Goal: Task Accomplishment & Management: Complete application form

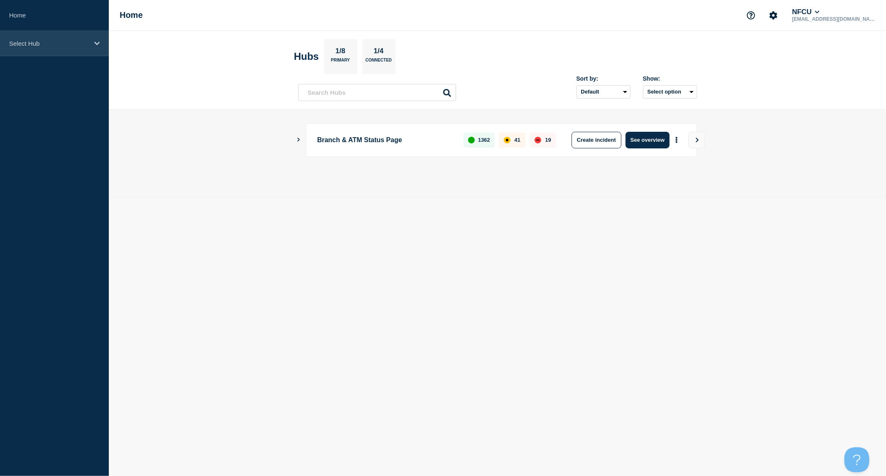
click at [64, 53] on div "Select Hub" at bounding box center [54, 43] width 109 height 25
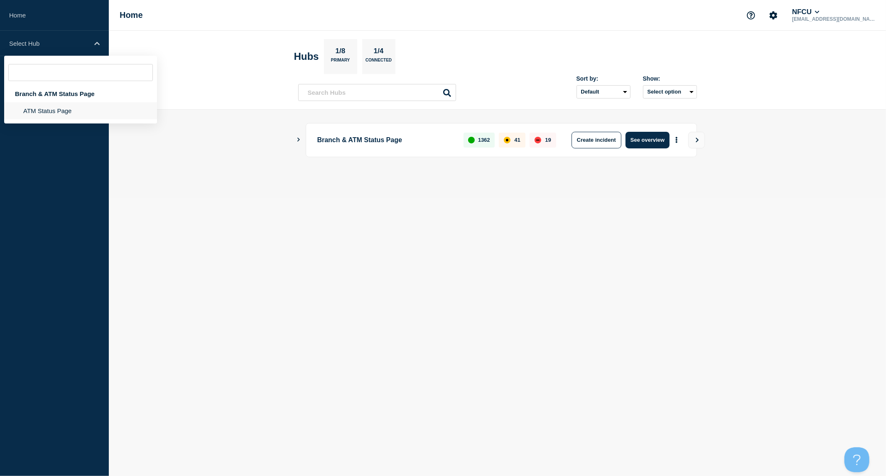
click at [71, 108] on li "ATM Status Page" at bounding box center [80, 110] width 153 height 17
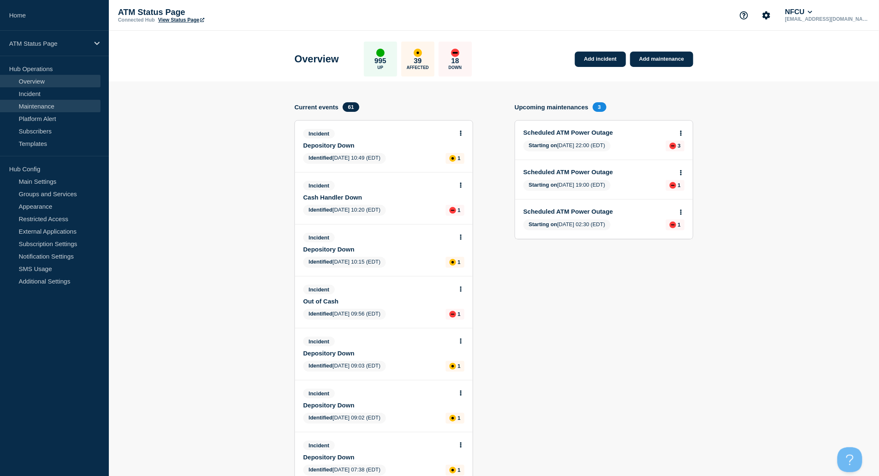
click at [43, 108] on link "Maintenance" at bounding box center [50, 106] width 101 height 12
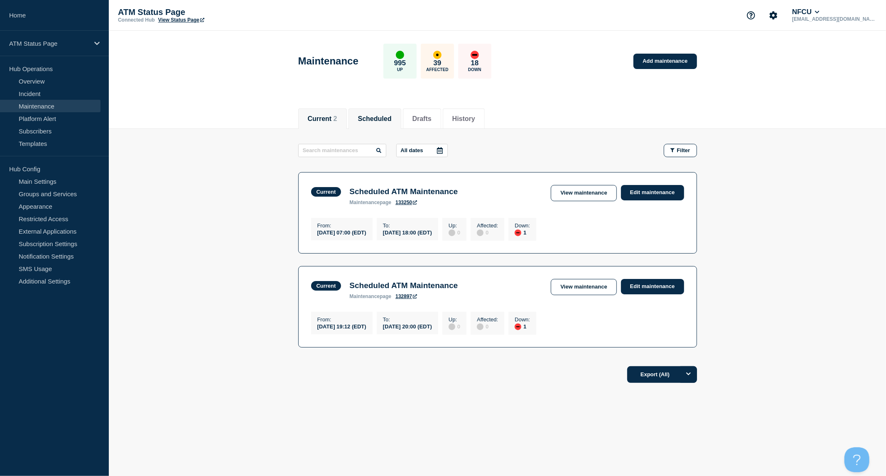
click at [387, 117] on button "Scheduled" at bounding box center [375, 118] width 34 height 7
click at [323, 118] on button "Current 2" at bounding box center [322, 118] width 29 height 7
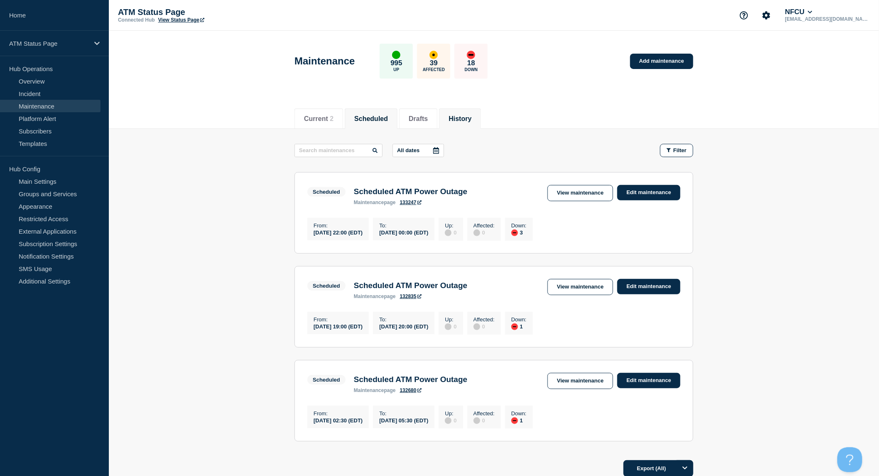
click at [459, 119] on li "History" at bounding box center [460, 118] width 42 height 20
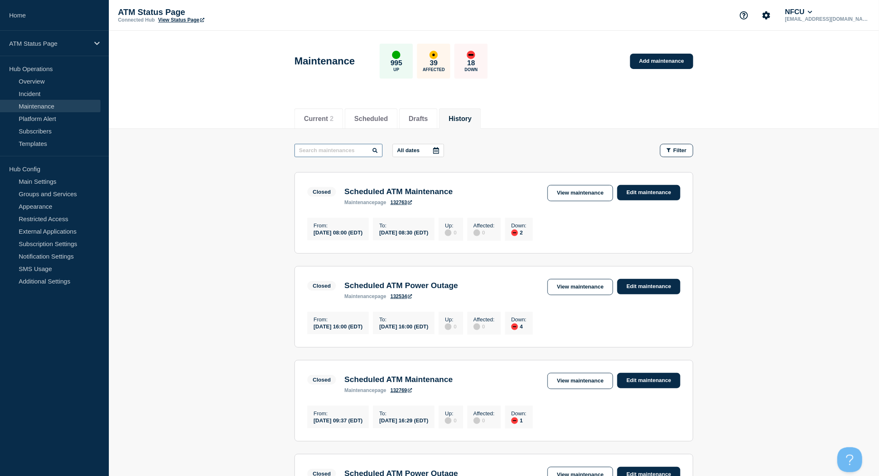
click at [338, 151] on input "text" at bounding box center [339, 150] width 88 height 13
type input "power"
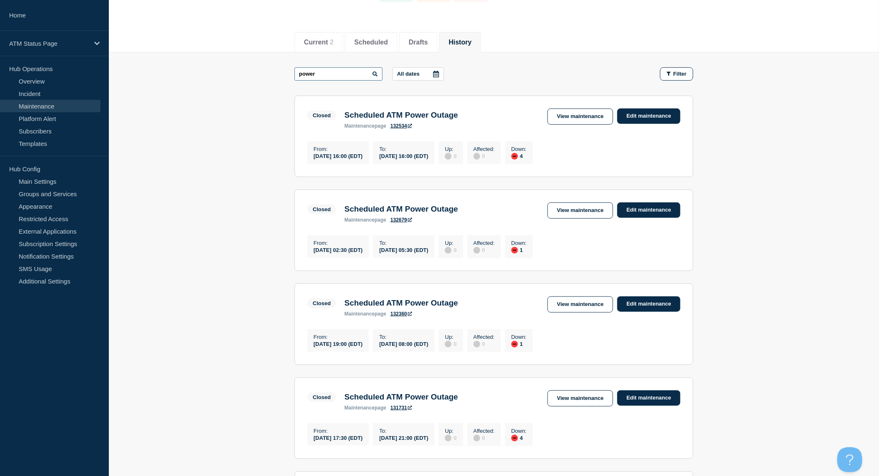
scroll to position [92, 0]
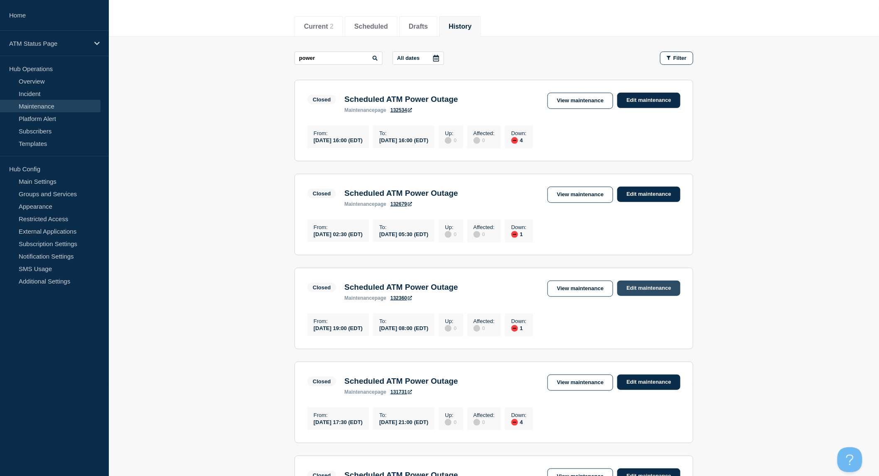
click at [650, 291] on link "Edit maintenance" at bounding box center [648, 287] width 63 height 15
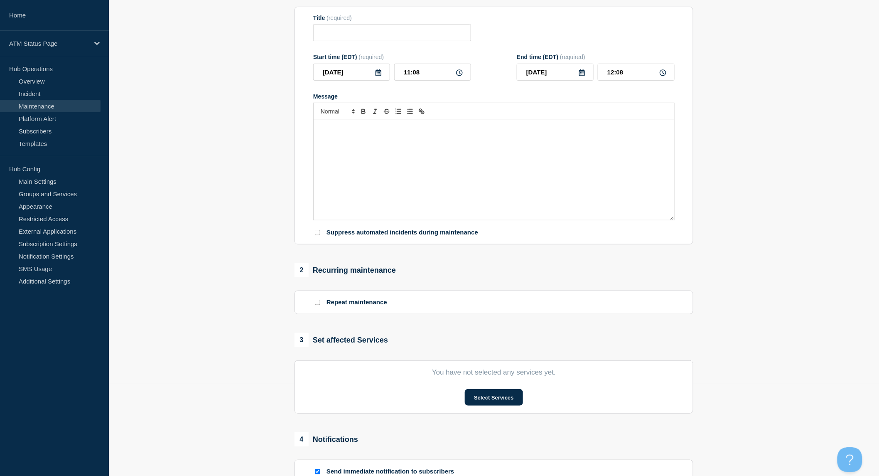
click at [525, 179] on div "Message" at bounding box center [494, 170] width 361 height 100
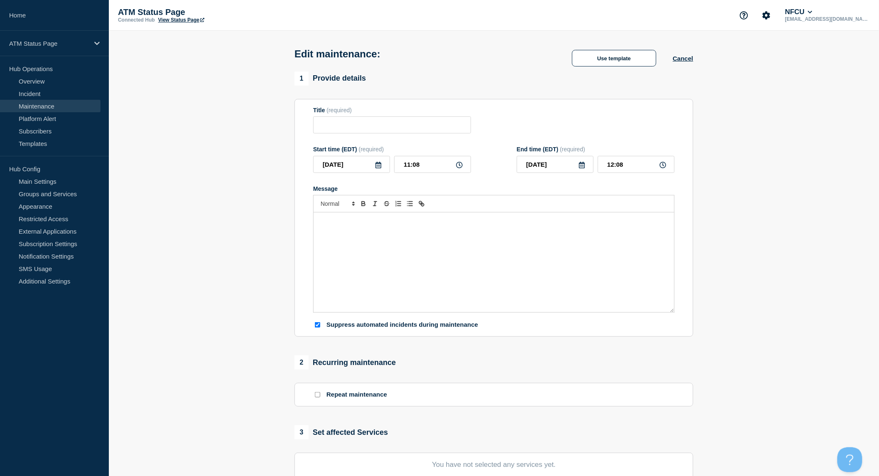
type input "Scheduled ATM Power Outage"
type input "[DATE]"
type input "19:00"
type input "[DATE]"
type input "08:00"
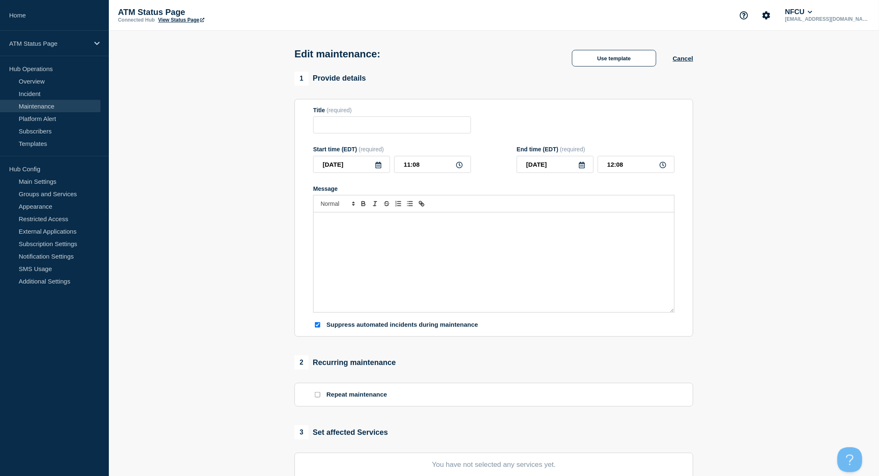
checkbox input "true"
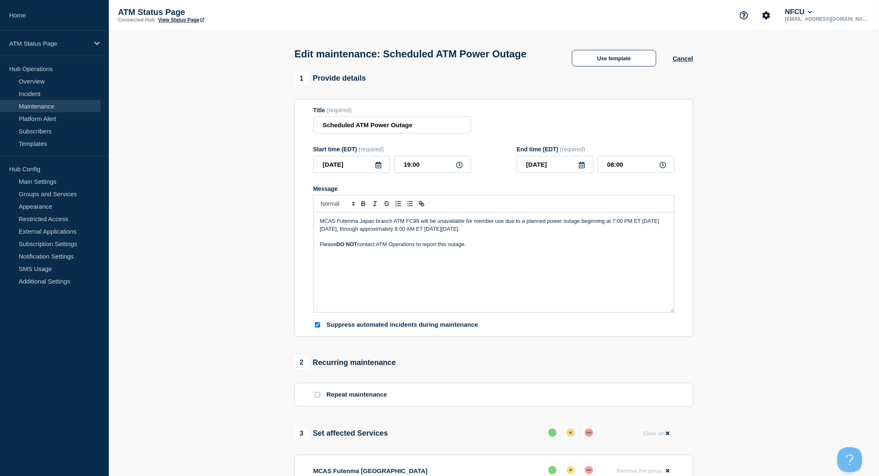
click at [492, 268] on div "MCAS Futenma Japan branch ATM FC99 will be unavailable for member use due to a …" at bounding box center [494, 262] width 361 height 100
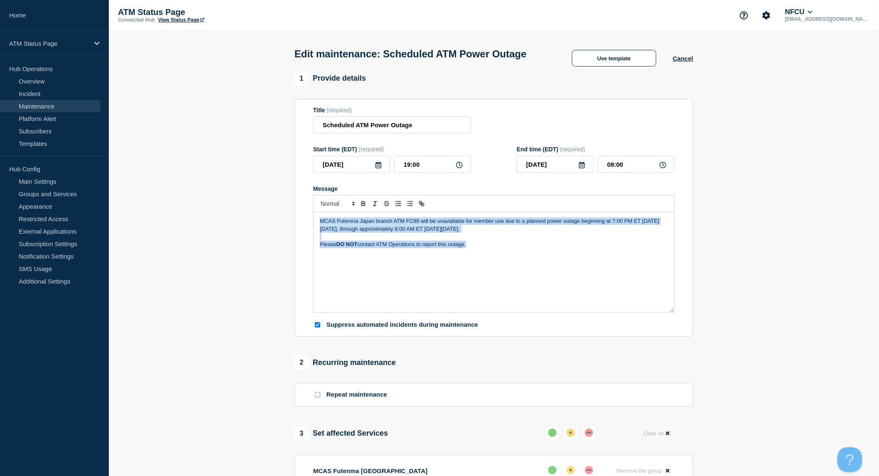
copy div "MCAS Futenma Japan branch ATM FC99 will be unavailable for member use due to a …"
click at [683, 62] on button "Cancel" at bounding box center [683, 58] width 20 height 7
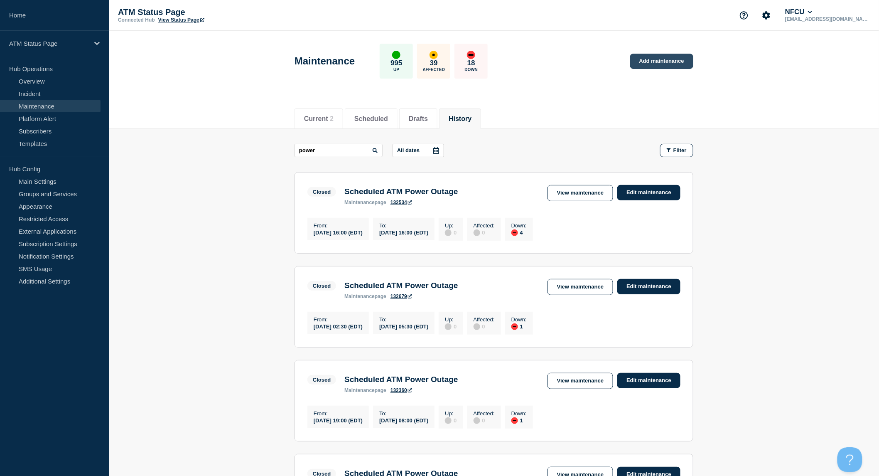
click at [662, 62] on link "Add maintenance" at bounding box center [661, 61] width 63 height 15
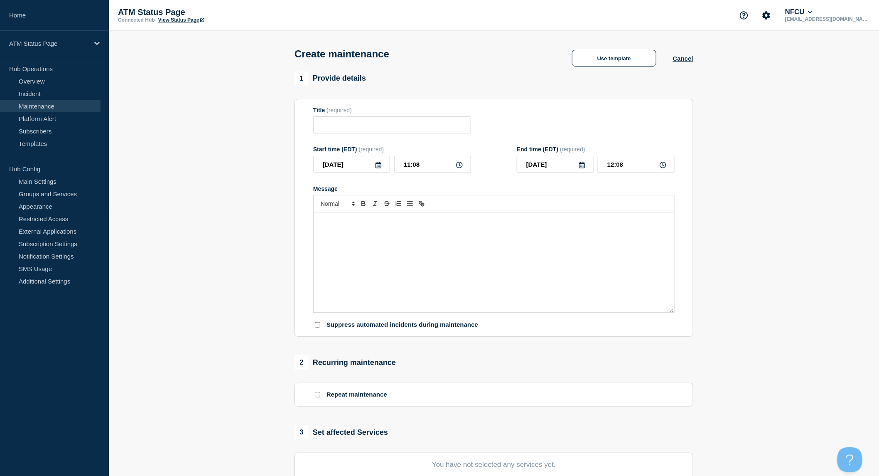
checkbox input "true"
click at [415, 129] on input "Title" at bounding box center [392, 124] width 158 height 17
click at [605, 62] on button "Use template" at bounding box center [614, 58] width 84 height 17
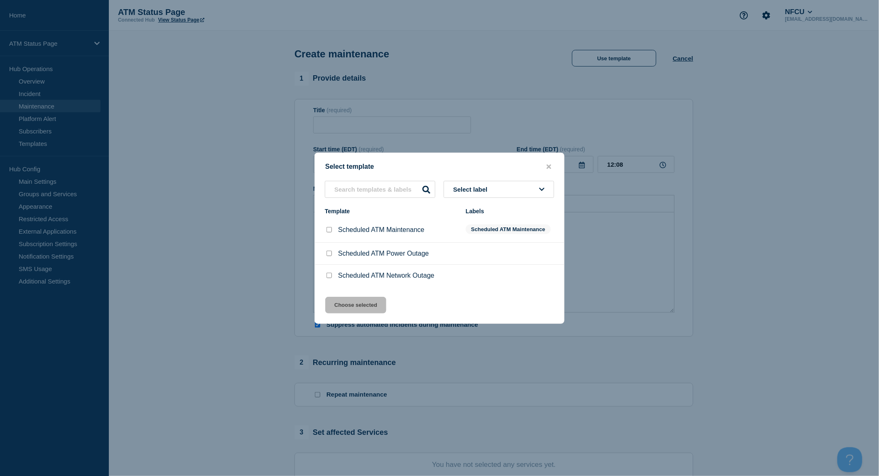
click at [332, 255] on input "Scheduled ATM Power Outage checkbox" at bounding box center [329, 253] width 5 height 5
checkbox input "true"
click at [371, 305] on button "Choose selected" at bounding box center [355, 305] width 61 height 17
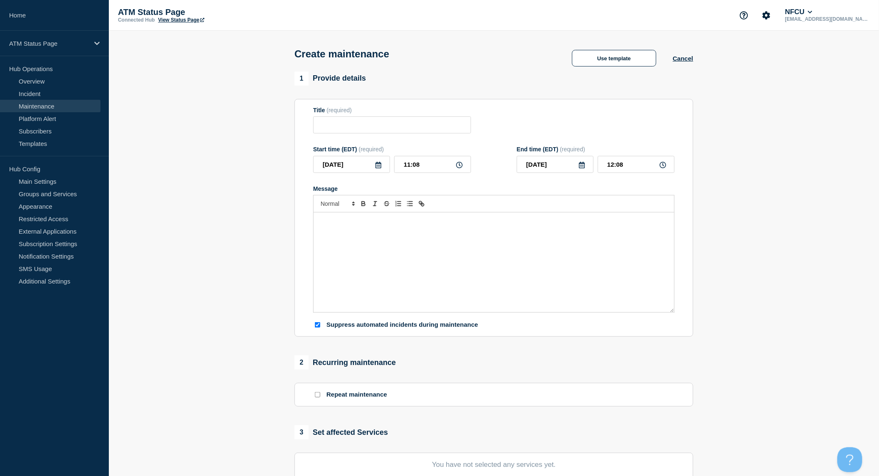
type input "Scheduled ATM Power Outage"
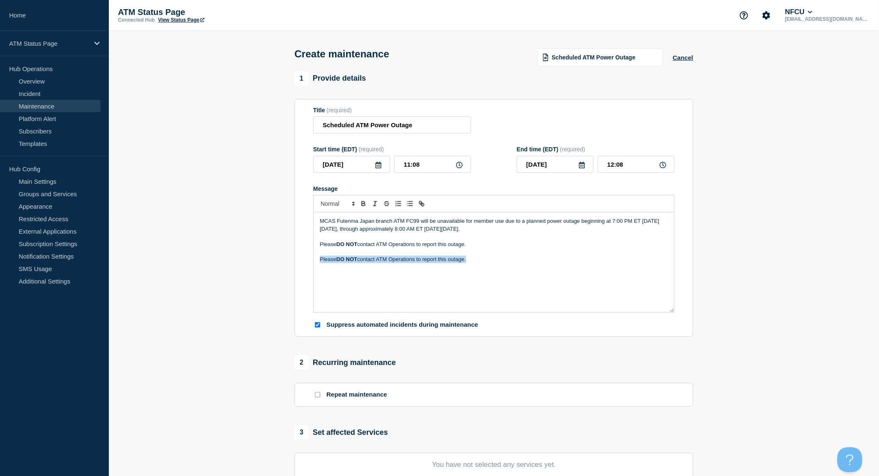
drag, startPoint x: 495, startPoint y: 265, endPoint x: 308, endPoint y: 259, distance: 187.0
click at [308, 259] on section "Title (required) Scheduled ATM Power Outage Start time (EDT) (required) [DATE] …" at bounding box center [494, 218] width 399 height 238
click at [320, 224] on p "MCAS Futenma Japan branch ATM FC99 will be unavailable for member use due to a …" at bounding box center [494, 224] width 348 height 15
drag, startPoint x: 319, startPoint y: 221, endPoint x: 375, endPoint y: 219, distance: 56.5
click at [375, 219] on div "MCAS Futenma Japan branch ATM FC99 will be unavailable for member use due to a …" at bounding box center [494, 262] width 361 height 100
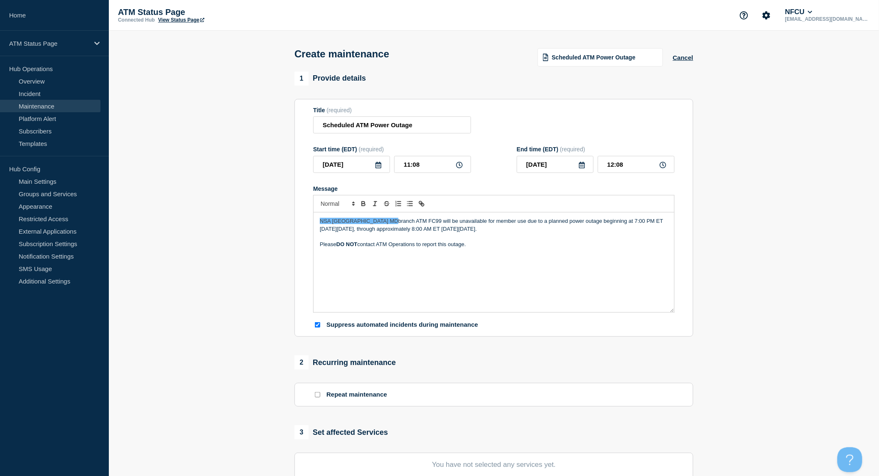
drag, startPoint x: 366, startPoint y: 221, endPoint x: 371, endPoint y: 225, distance: 6.2
click at [367, 221] on p "NSA Annapolis MD branch ATM FC99 will be unavailable for member use due to a pl…" at bounding box center [494, 224] width 348 height 15
click at [381, 225] on p "MCAS Futenma Japan branch ATM FC99 will be unavailable for member use due to a …" at bounding box center [494, 224] width 348 height 15
drag, startPoint x: 375, startPoint y: 221, endPoint x: 319, endPoint y: 221, distance: 56.1
click at [319, 221] on div "MCAS Futenma Japan branch ATM FC99 will be unavailable for member use due to a …" at bounding box center [494, 262] width 361 height 100
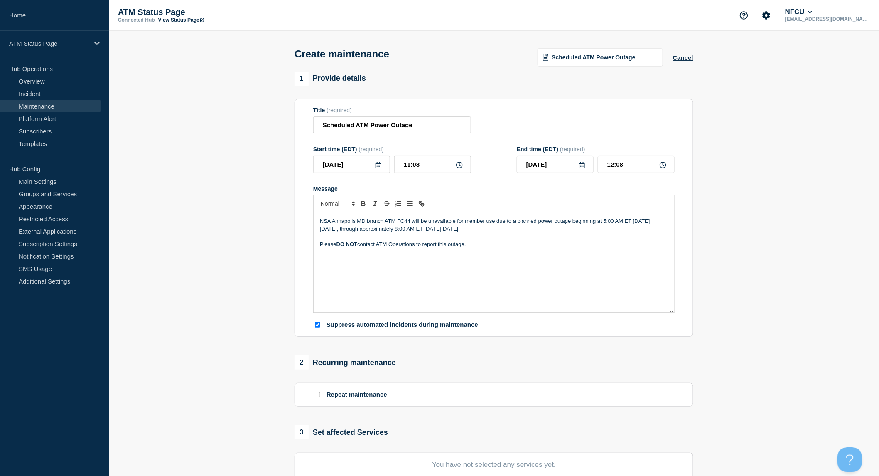
click at [605, 222] on p "NSA Annapolis MD branch ATM FC44 will be unavailable for member use due to a pl…" at bounding box center [494, 224] width 348 height 15
click at [607, 223] on p "NSA Annapolis MD branch ATM FC44 will be unavailable for member use due to a pl…" at bounding box center [494, 224] width 348 height 15
click at [424, 305] on div "NSA Annapolis MD branch ATM FC44 will be unavailable for member use due to a pl…" at bounding box center [494, 262] width 361 height 100
click at [379, 166] on icon at bounding box center [378, 165] width 7 height 7
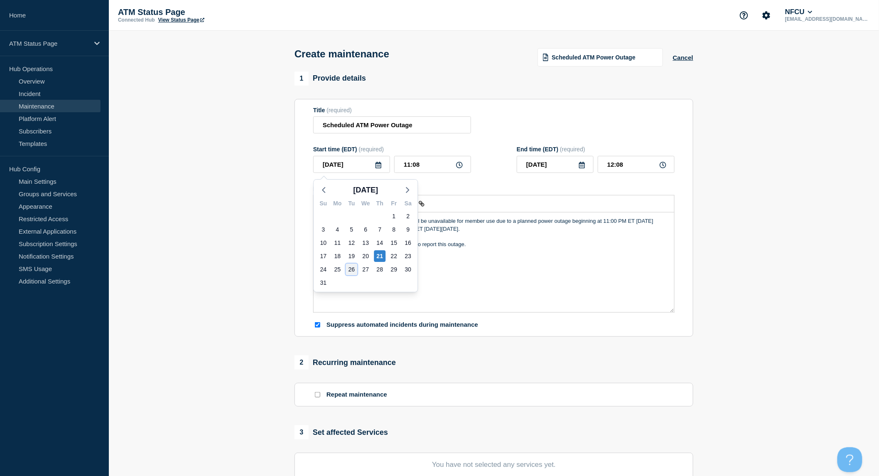
click at [352, 270] on div "26" at bounding box center [352, 269] width 12 height 12
type input "[DATE]"
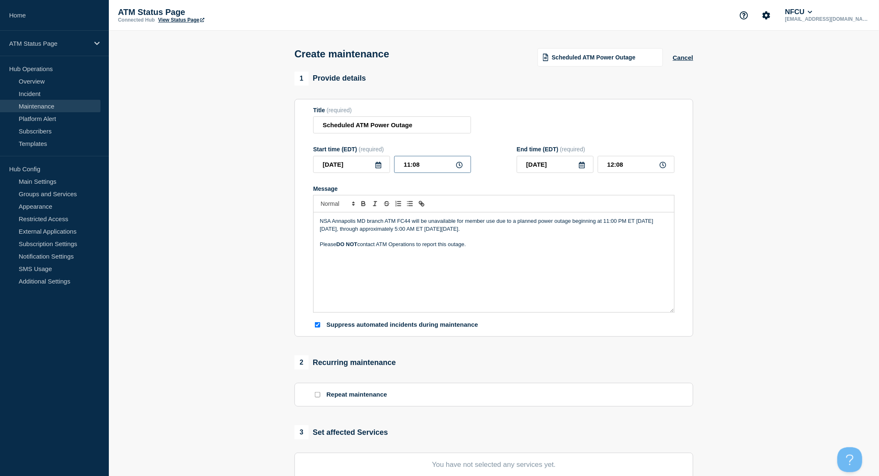
drag, startPoint x: 405, startPoint y: 166, endPoint x: 434, endPoint y: 167, distance: 29.1
click at [434, 167] on input "11:08" at bounding box center [432, 164] width 77 height 17
type input "23:00"
type input "[DATE]"
type input "05:00"
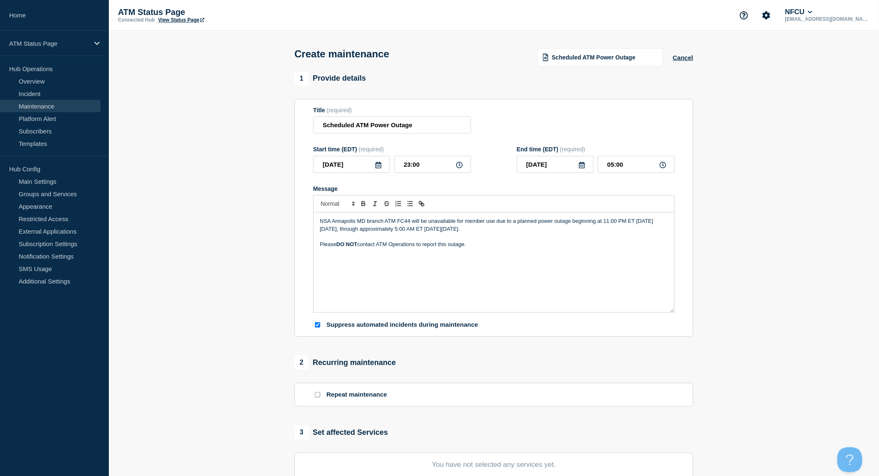
click at [602, 264] on div "NSA Annapolis MD branch ATM FC44 will be unavailable for member use due to a pl…" at bounding box center [494, 262] width 361 height 100
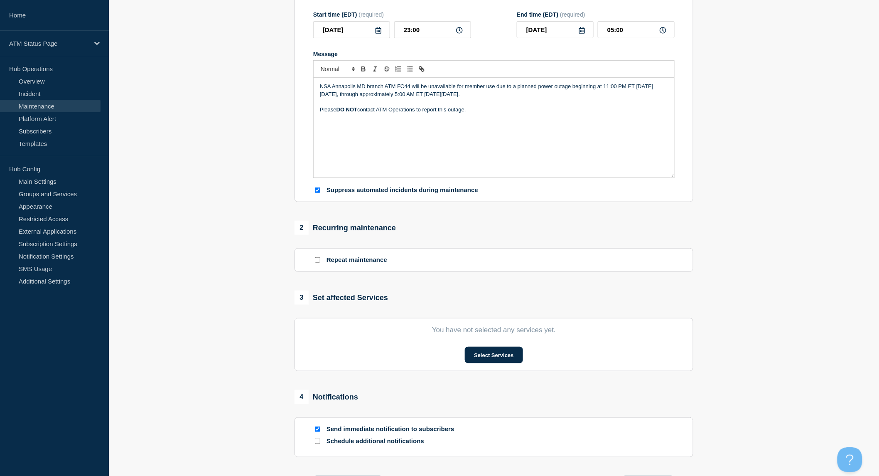
scroll to position [138, 0]
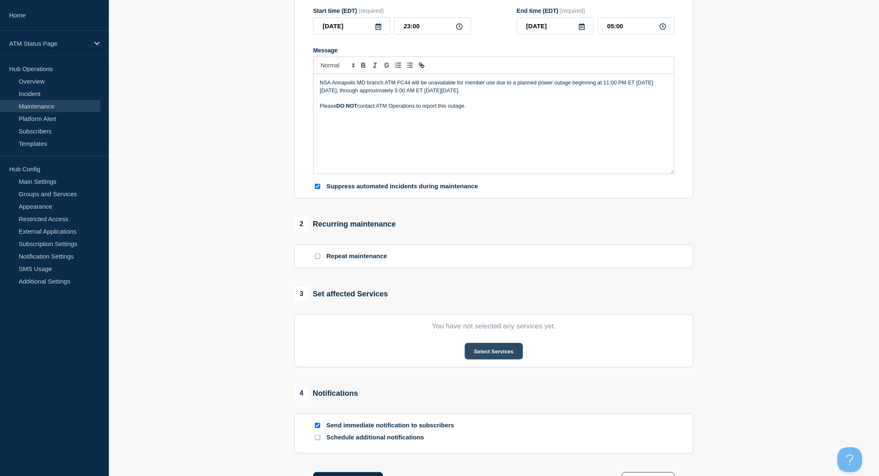
click at [513, 352] on button "Select Services" at bounding box center [494, 351] width 58 height 17
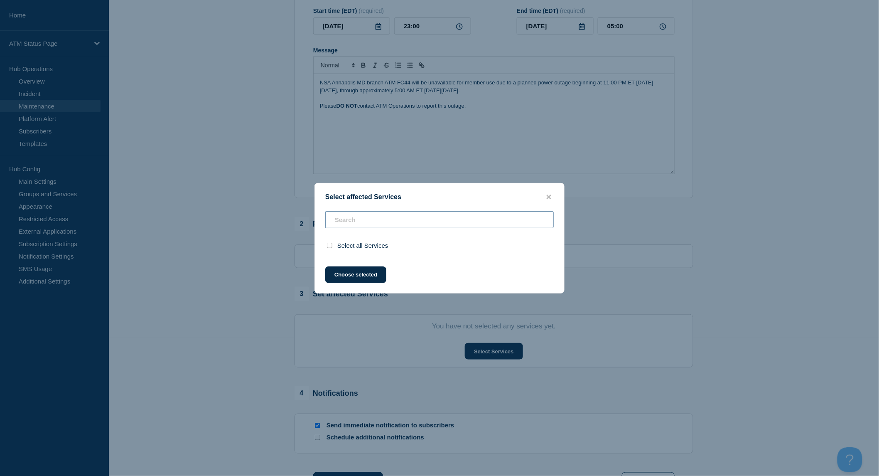
click at [359, 213] on input "text" at bounding box center [439, 219] width 229 height 17
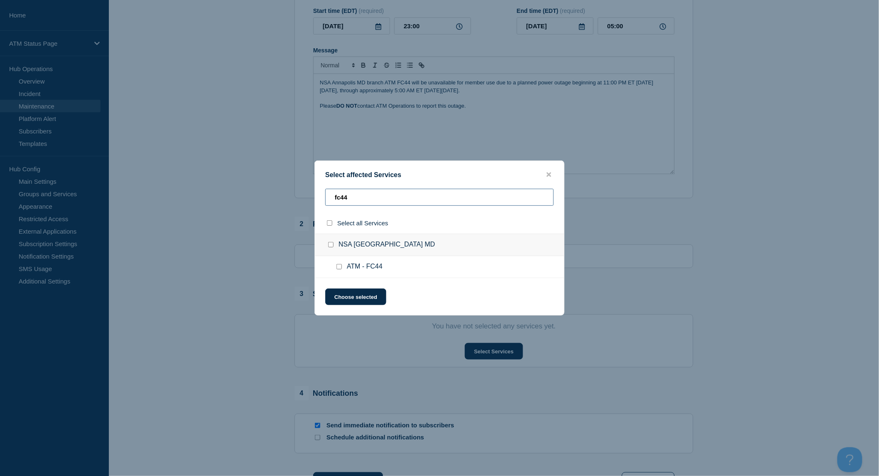
type input "fc44"
click at [342, 268] on input "ATM - FC44 checkbox" at bounding box center [339, 266] width 5 height 5
checkbox input "true"
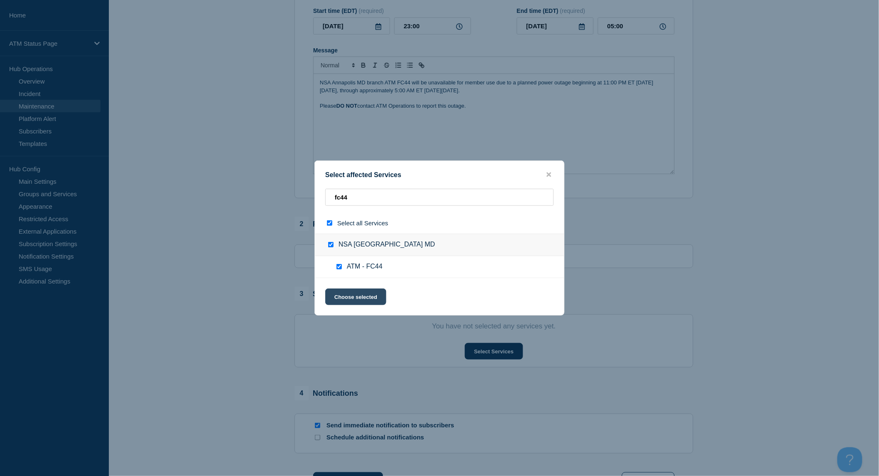
click at [354, 293] on button "Choose selected" at bounding box center [355, 296] width 61 height 17
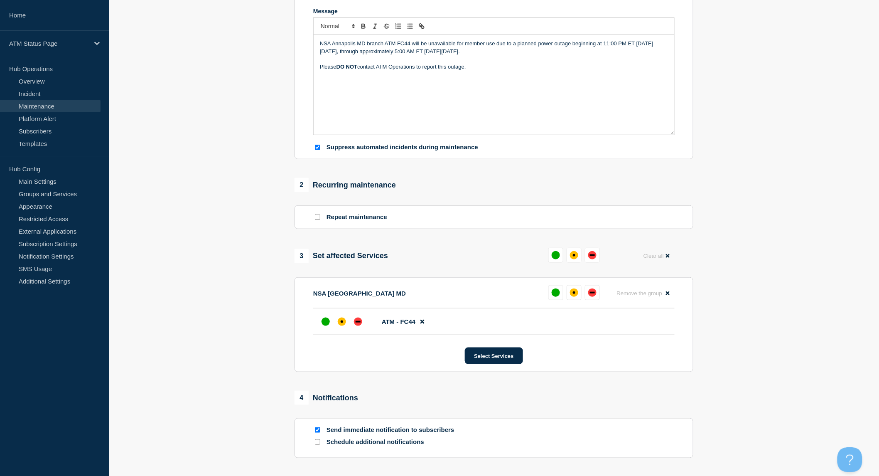
scroll to position [231, 0]
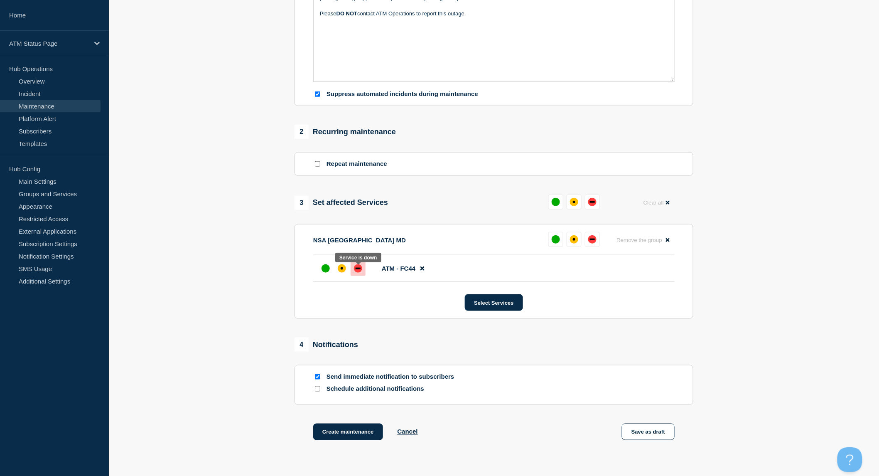
click at [362, 275] on div at bounding box center [358, 268] width 15 height 15
click at [367, 436] on button "Create maintenance" at bounding box center [348, 431] width 70 height 17
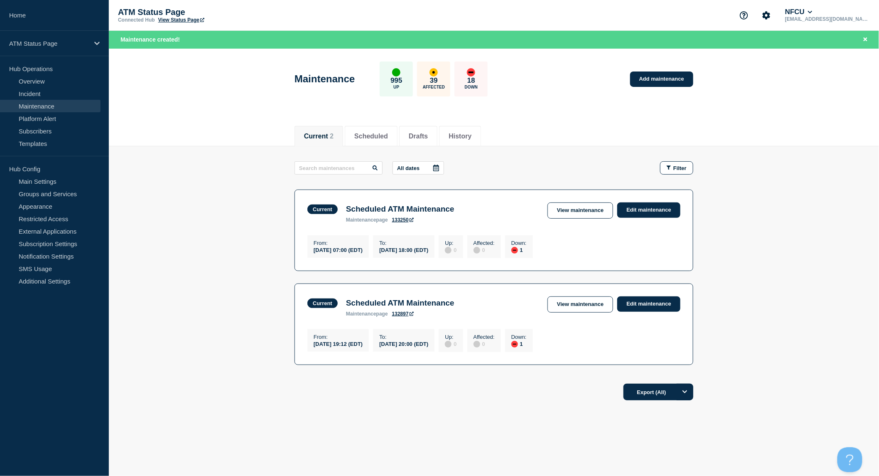
click at [186, 115] on header "Maintenance 995 Up 39 Affected 18 Down Add maintenance" at bounding box center [494, 83] width 770 height 69
